Goal: Purchase product/service

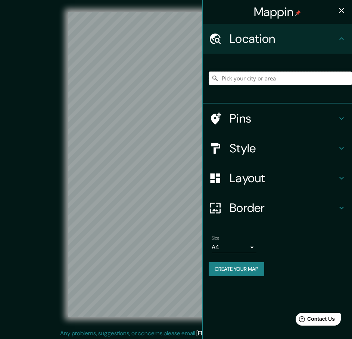
click at [271, 75] on input "Pick your city or area" at bounding box center [279, 78] width 143 height 13
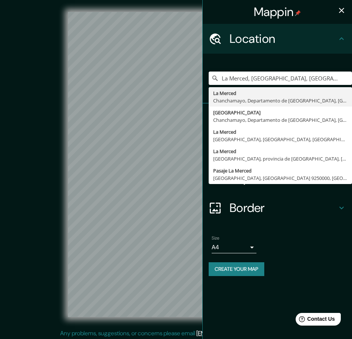
type input "La Merced, [GEOGRAPHIC_DATA], [GEOGRAPHIC_DATA], [GEOGRAPHIC_DATA]"
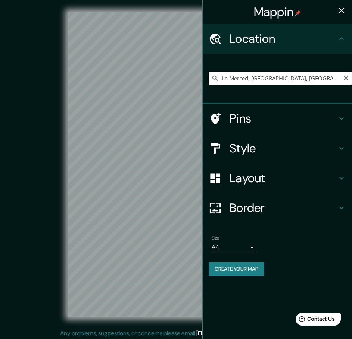
click at [288, 80] on input "La Merced, [GEOGRAPHIC_DATA], [GEOGRAPHIC_DATA], [GEOGRAPHIC_DATA]" at bounding box center [279, 78] width 143 height 13
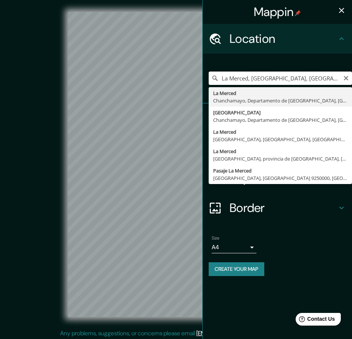
click at [283, 72] on input "La Merced, [GEOGRAPHIC_DATA], [GEOGRAPHIC_DATA], [GEOGRAPHIC_DATA]" at bounding box center [279, 78] width 143 height 13
click at [323, 276] on div "Create your map" at bounding box center [276, 269] width 137 height 14
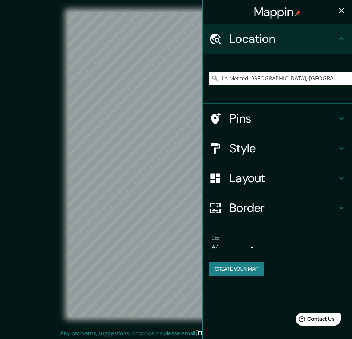
click at [279, 157] on div "Style" at bounding box center [276, 148] width 149 height 30
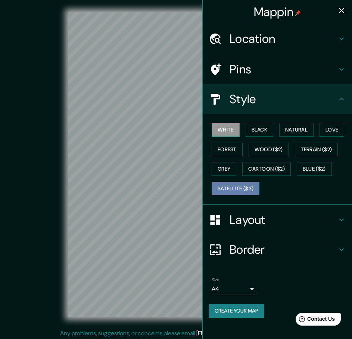
click at [231, 188] on button "Satellite ($3)" at bounding box center [235, 189] width 48 height 14
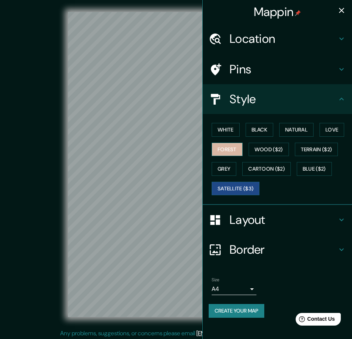
click at [229, 150] on button "Forest" at bounding box center [226, 150] width 31 height 14
click at [267, 129] on button "Black" at bounding box center [259, 130] width 28 height 14
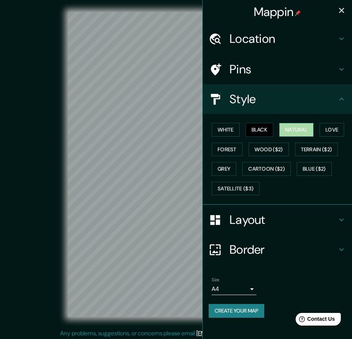
click at [292, 131] on button "Natural" at bounding box center [296, 130] width 34 height 14
click at [330, 130] on button "Love" at bounding box center [331, 130] width 25 height 14
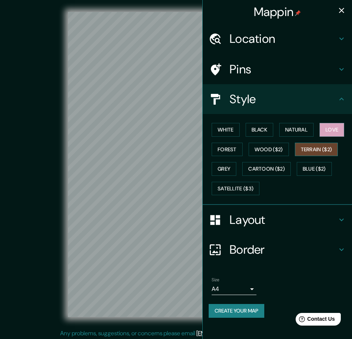
click at [323, 150] on button "Terrain ($2)" at bounding box center [316, 150] width 43 height 14
click at [235, 150] on button "Forest" at bounding box center [226, 150] width 31 height 14
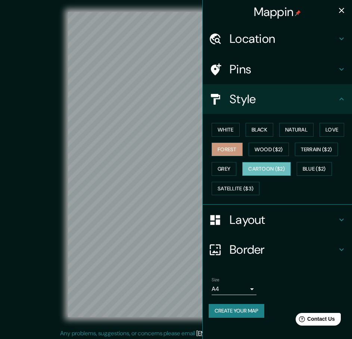
click at [261, 166] on button "Cartoon ($2)" at bounding box center [266, 169] width 48 height 14
click at [309, 169] on button "Blue ($2)" at bounding box center [313, 169] width 35 height 14
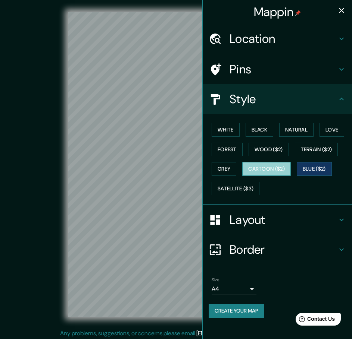
click at [282, 165] on button "Cartoon ($2)" at bounding box center [266, 169] width 48 height 14
click at [65, 210] on div "© Mapbox © OpenStreetMap Improve this map" at bounding box center [176, 164] width 317 height 305
click at [218, 112] on div "Mappin Location [GEOGRAPHIC_DATA], [GEOGRAPHIC_DATA], [GEOGRAPHIC_DATA], [GEOGR…" at bounding box center [176, 170] width 352 height 341
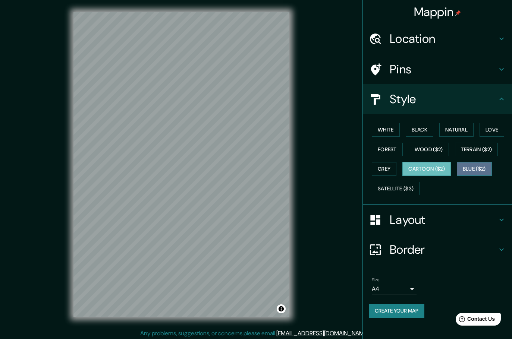
click at [357, 170] on button "Blue ($2)" at bounding box center [474, 169] width 35 height 14
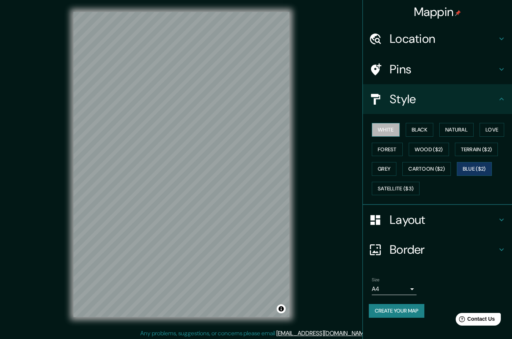
click at [357, 128] on button "White" at bounding box center [386, 130] width 28 height 14
drag, startPoint x: 280, startPoint y: 337, endPoint x: 321, endPoint y: 93, distance: 248.0
click at [321, 93] on div "© Mapbox © OpenStreetMap Improve this map" at bounding box center [181, 164] width 461 height 305
